Goal: Check status: Check status

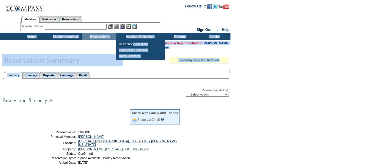
drag, startPoint x: 134, startPoint y: 43, endPoint x: 104, endPoint y: 84, distance: 51.1
click at [104, 84] on form "Follow Us ::" at bounding box center [188, 148] width 376 height 297
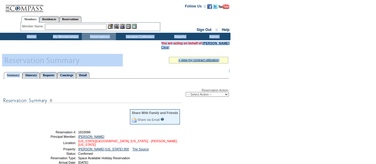
click at [106, 140] on link "[US_STATE][GEOGRAPHIC_DATA], [US_STATE] - [PERSON_NAME] [US_STATE]" at bounding box center [127, 142] width 99 height 7
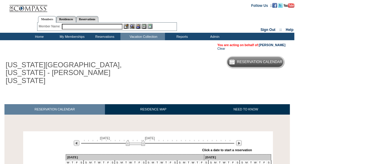
scroll to position [89, 0]
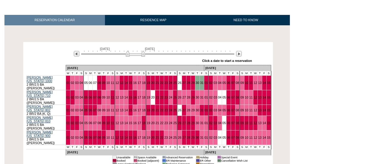
click at [240, 47] on div "October 1, 2025 November 15, 2025" at bounding box center [157, 52] width 172 height 10
click at [240, 51] on img at bounding box center [239, 54] width 6 height 6
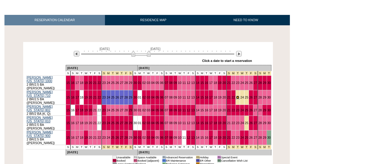
click at [236, 96] on link "23" at bounding box center [238, 98] width 4 height 4
